Goal: Find specific page/section: Find specific page/section

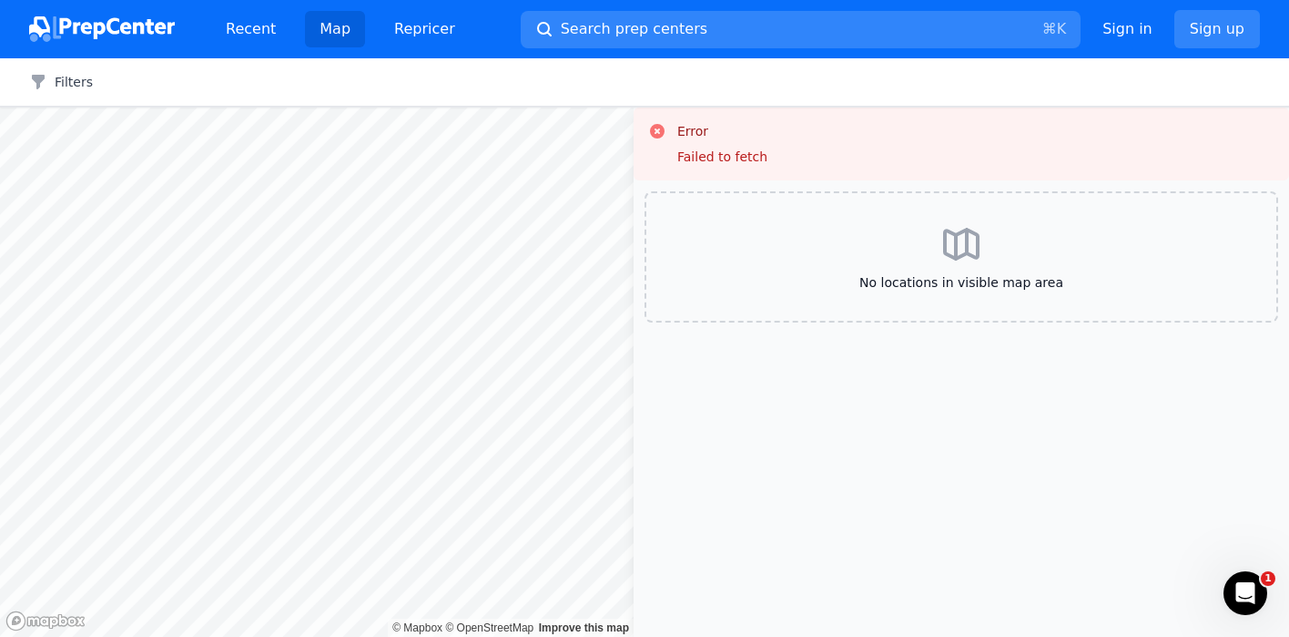
click at [657, 126] on icon at bounding box center [657, 131] width 15 height 15
click at [54, 26] on img at bounding box center [102, 28] width 146 height 25
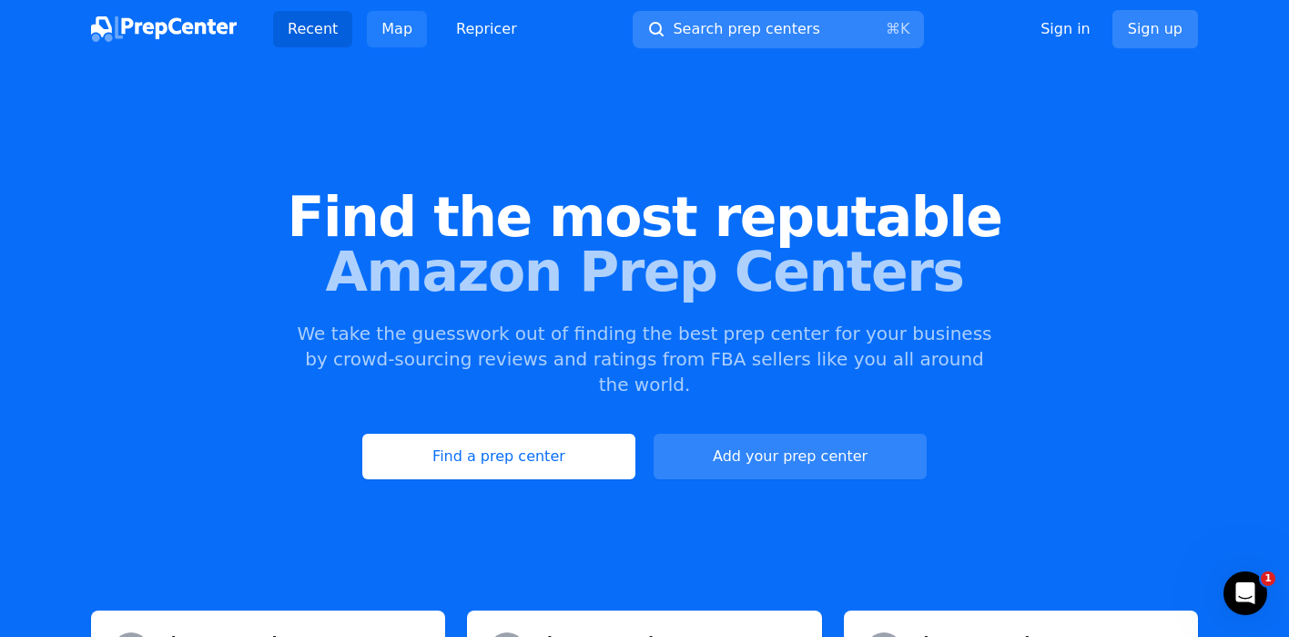
click at [382, 35] on link "Map" at bounding box center [397, 29] width 60 height 36
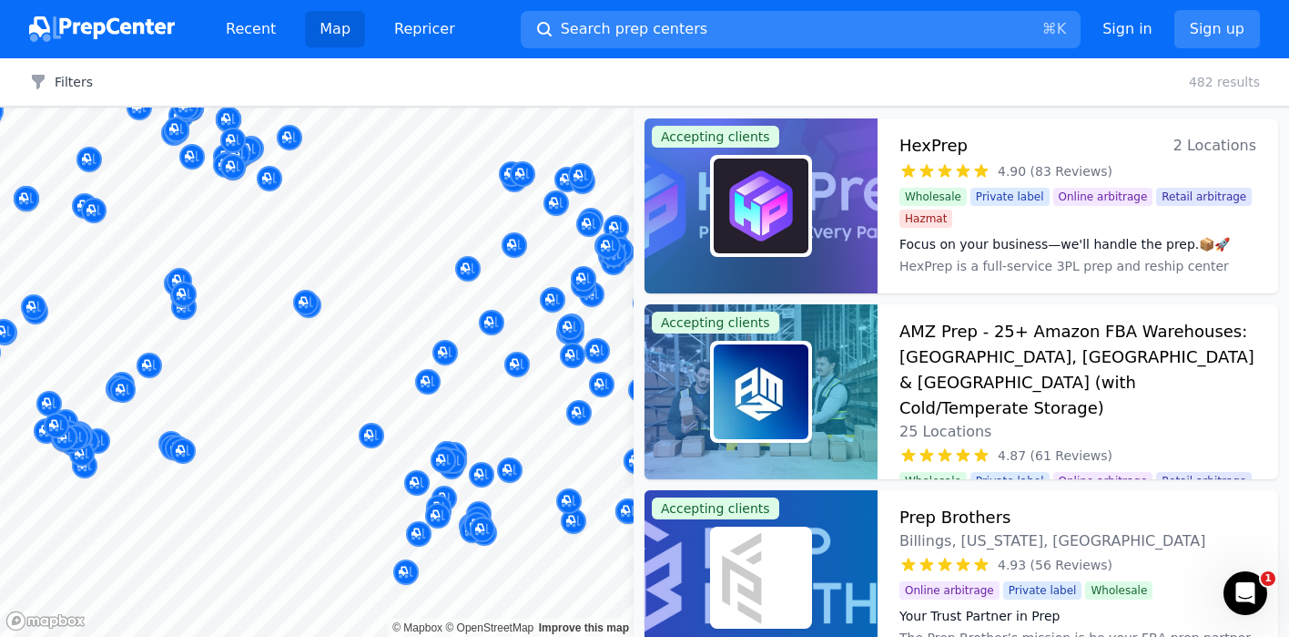
click at [177, 447] on div at bounding box center [175, 449] width 350 height 15
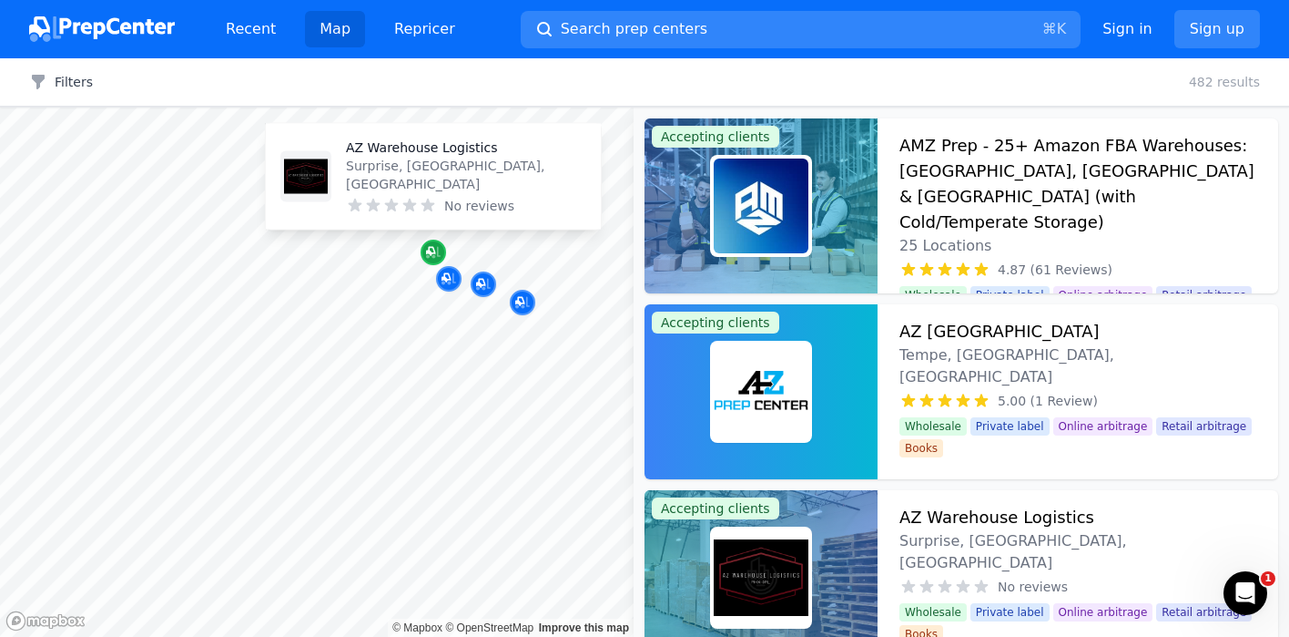
click at [432, 249] on icon "Map marker" at bounding box center [433, 252] width 15 height 18
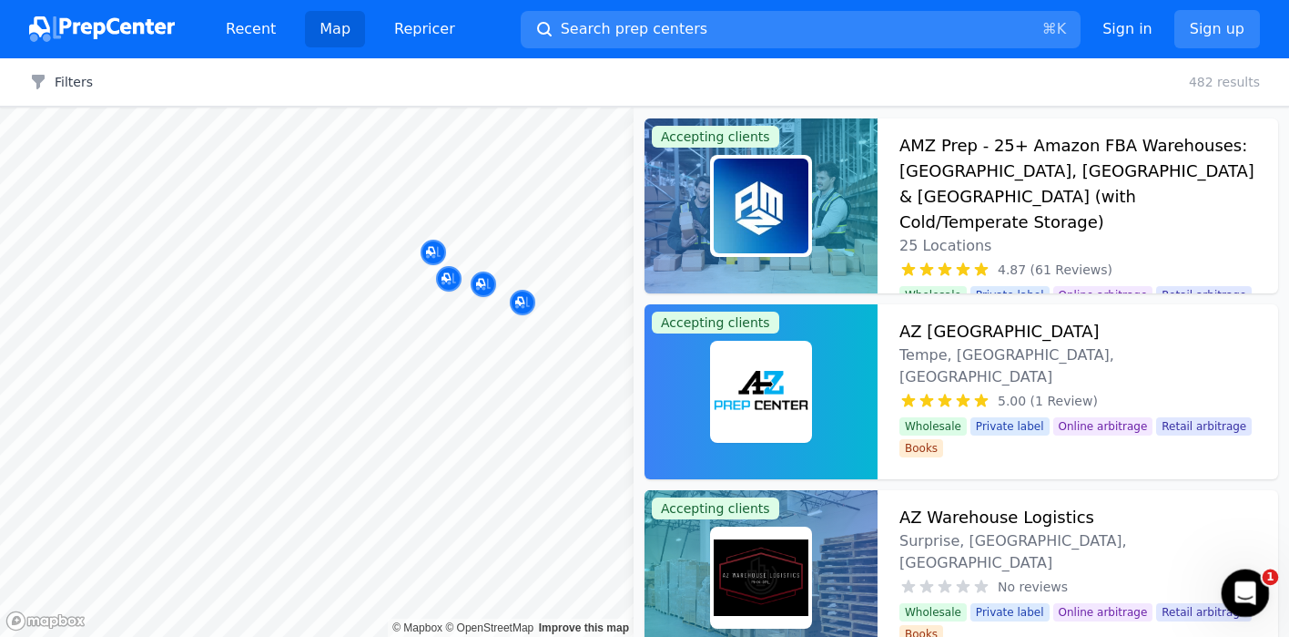
click at [1250, 584] on icon "Open Intercom Messenger" at bounding box center [1243, 591] width 30 height 30
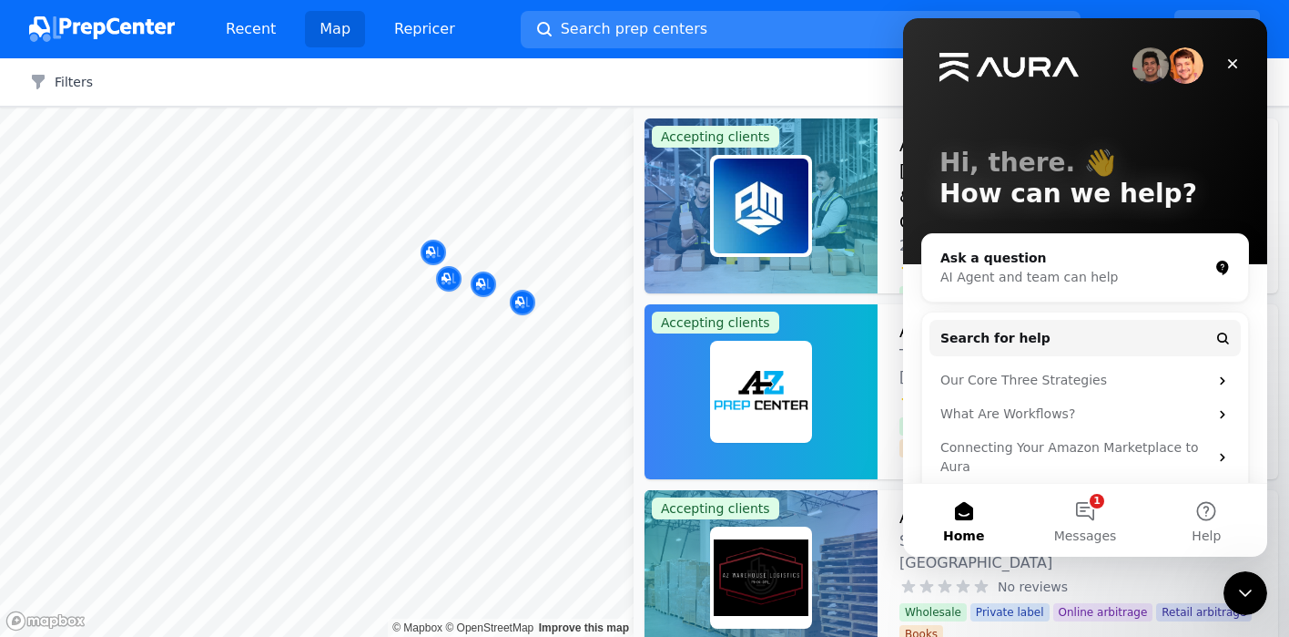
scroll to position [52, 0]
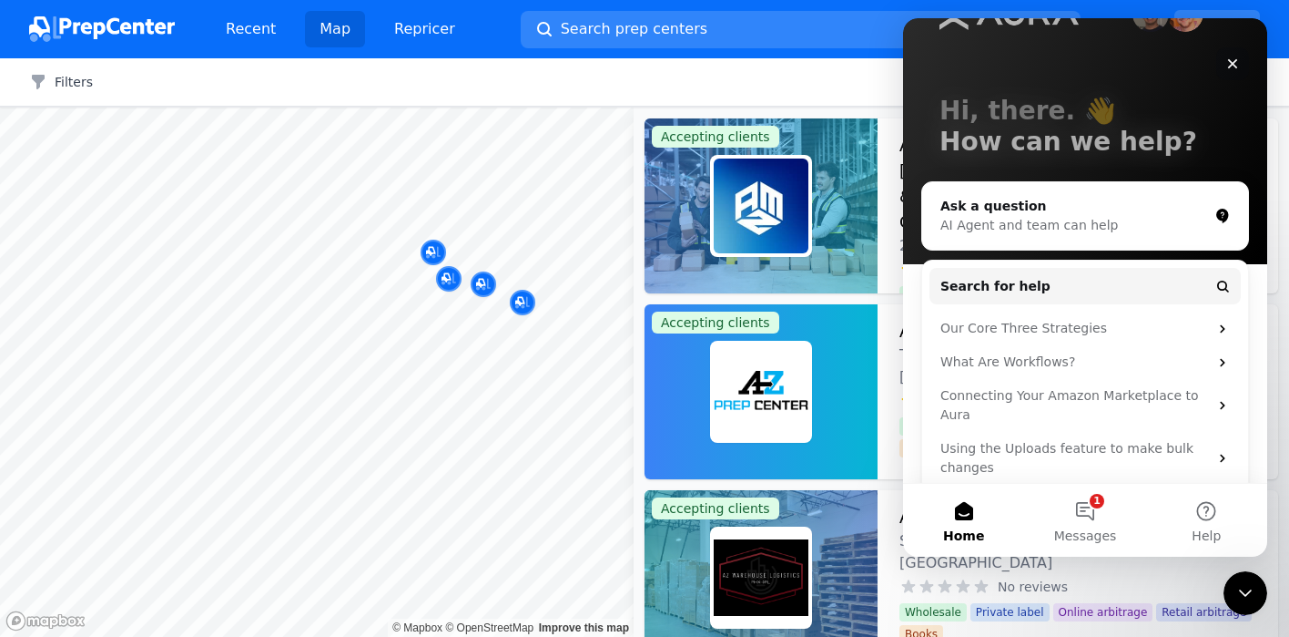
click at [1236, 56] on icon "Close" at bounding box center [1233, 63] width 15 height 15
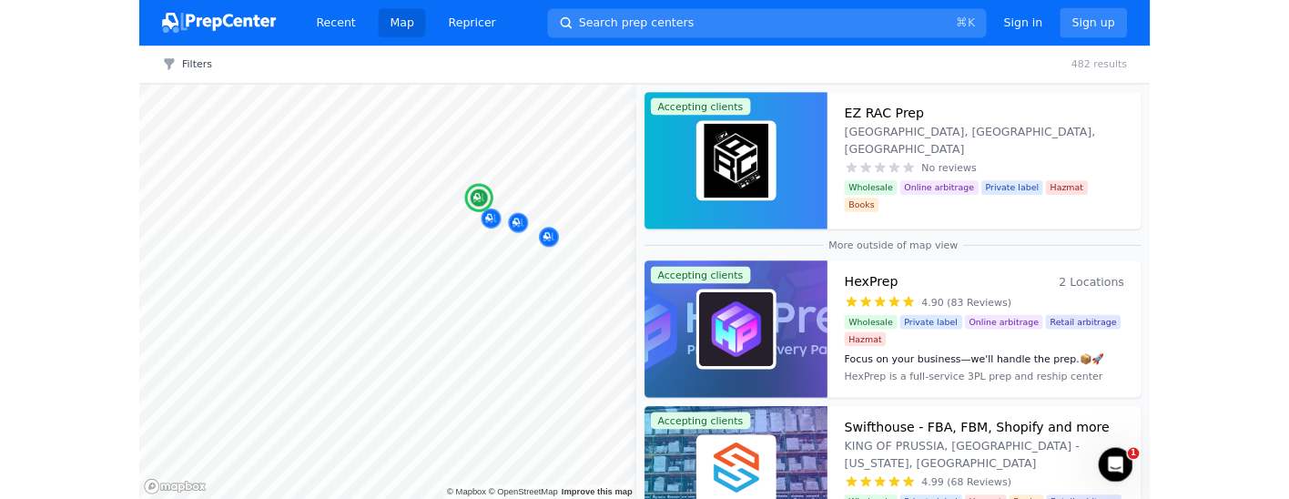
scroll to position [560, 0]
